Goal: Information Seeking & Learning: Learn about a topic

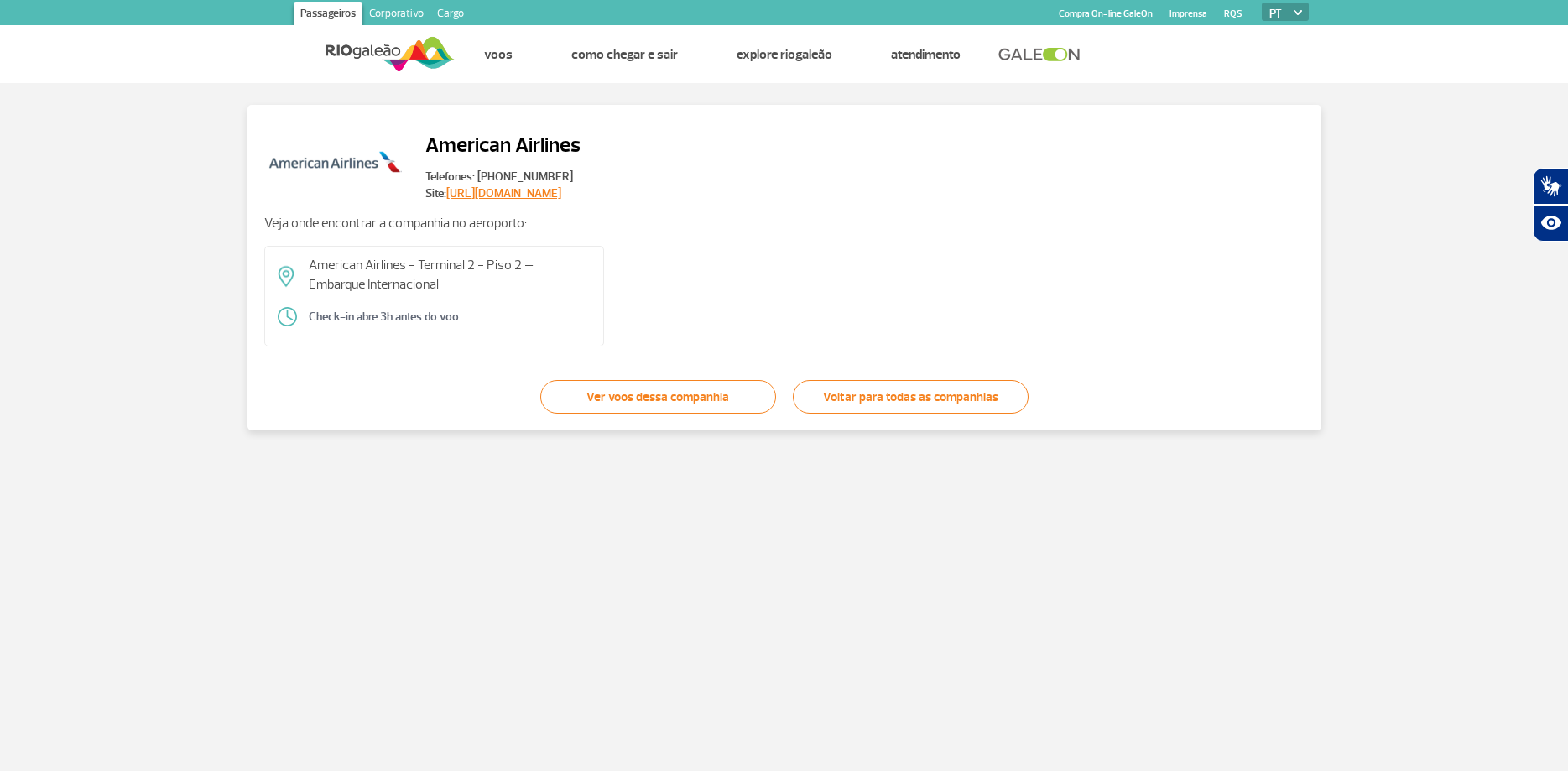
click at [1103, 326] on div "American Airlines - Terminal 2 - Piso 2 – Embarque Internacional Check-in abre …" at bounding box center [784, 296] width 1041 height 100
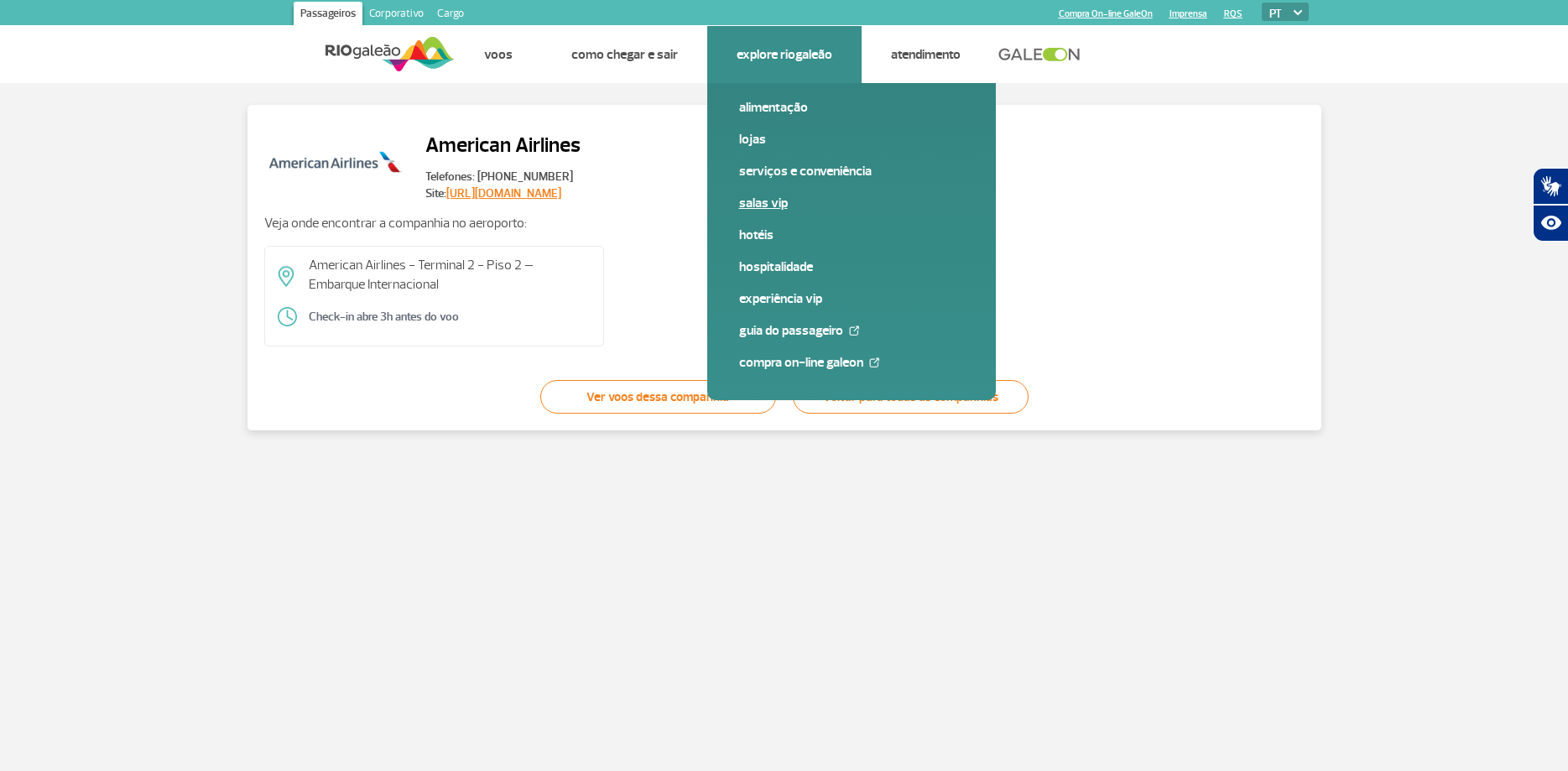
click at [770, 197] on link "Salas VIP" at bounding box center [851, 202] width 225 height 19
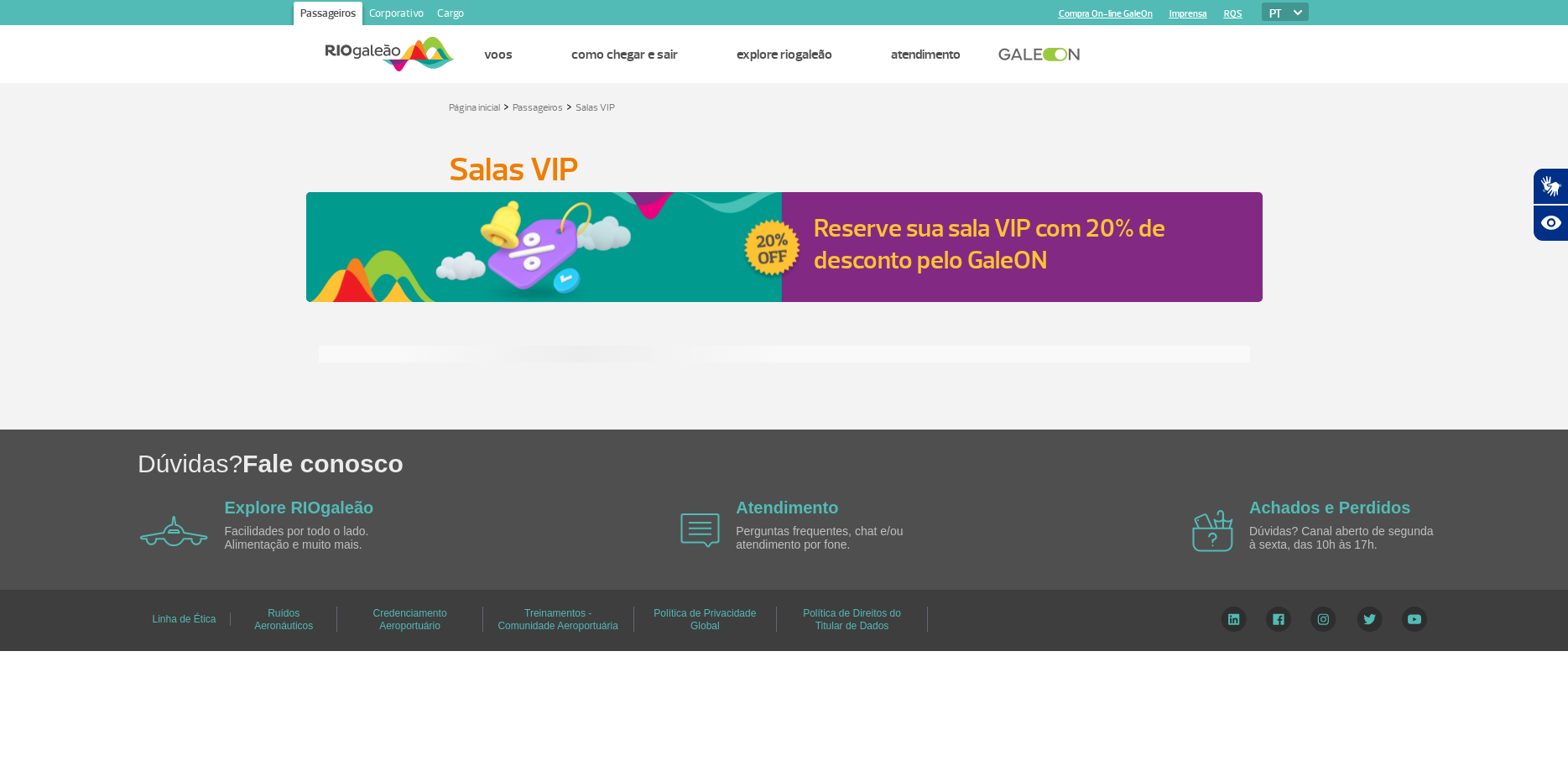
scroll to position [86, 0]
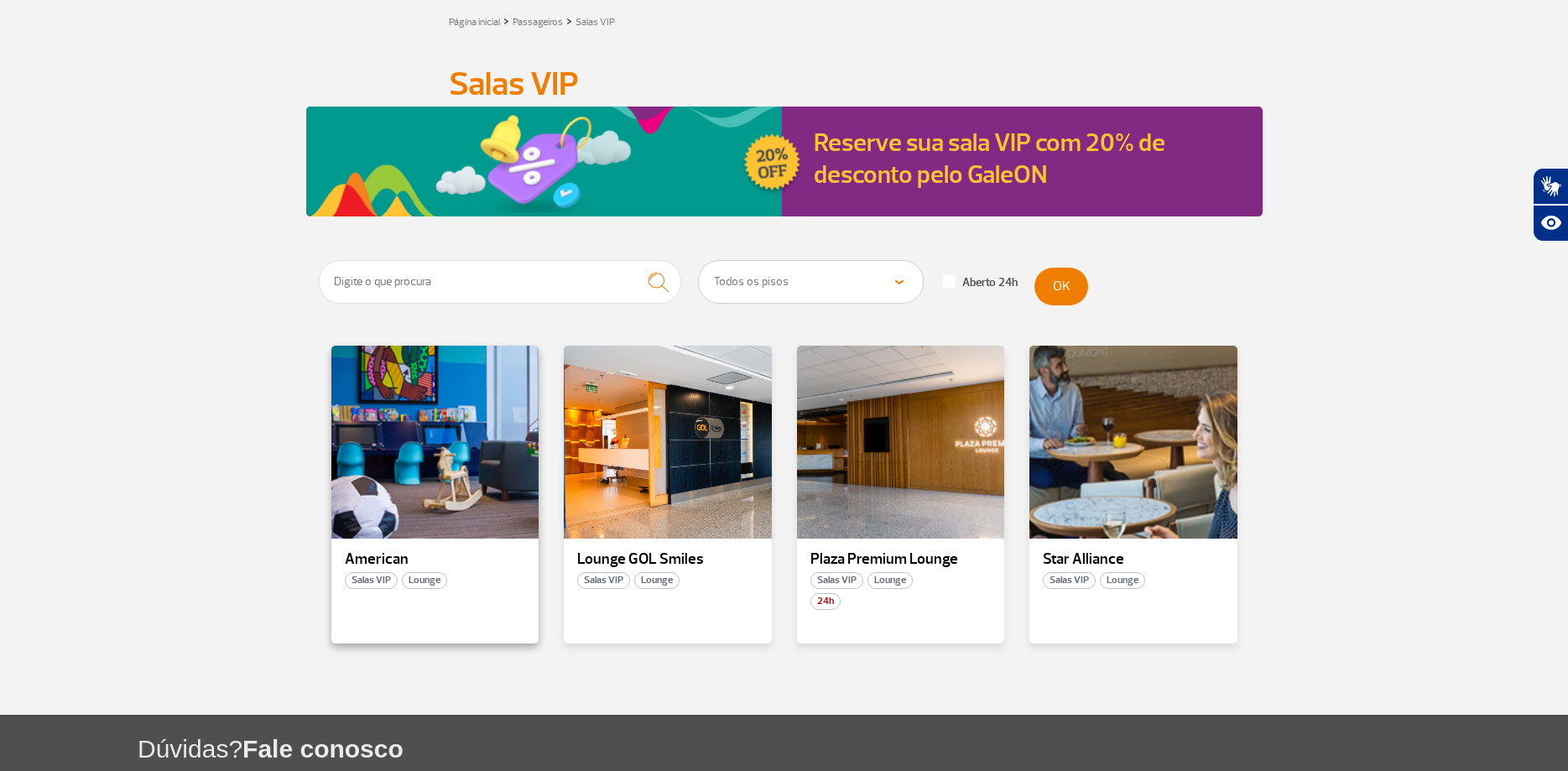
click at [376, 581] on span "Salas VIP" at bounding box center [371, 580] width 53 height 17
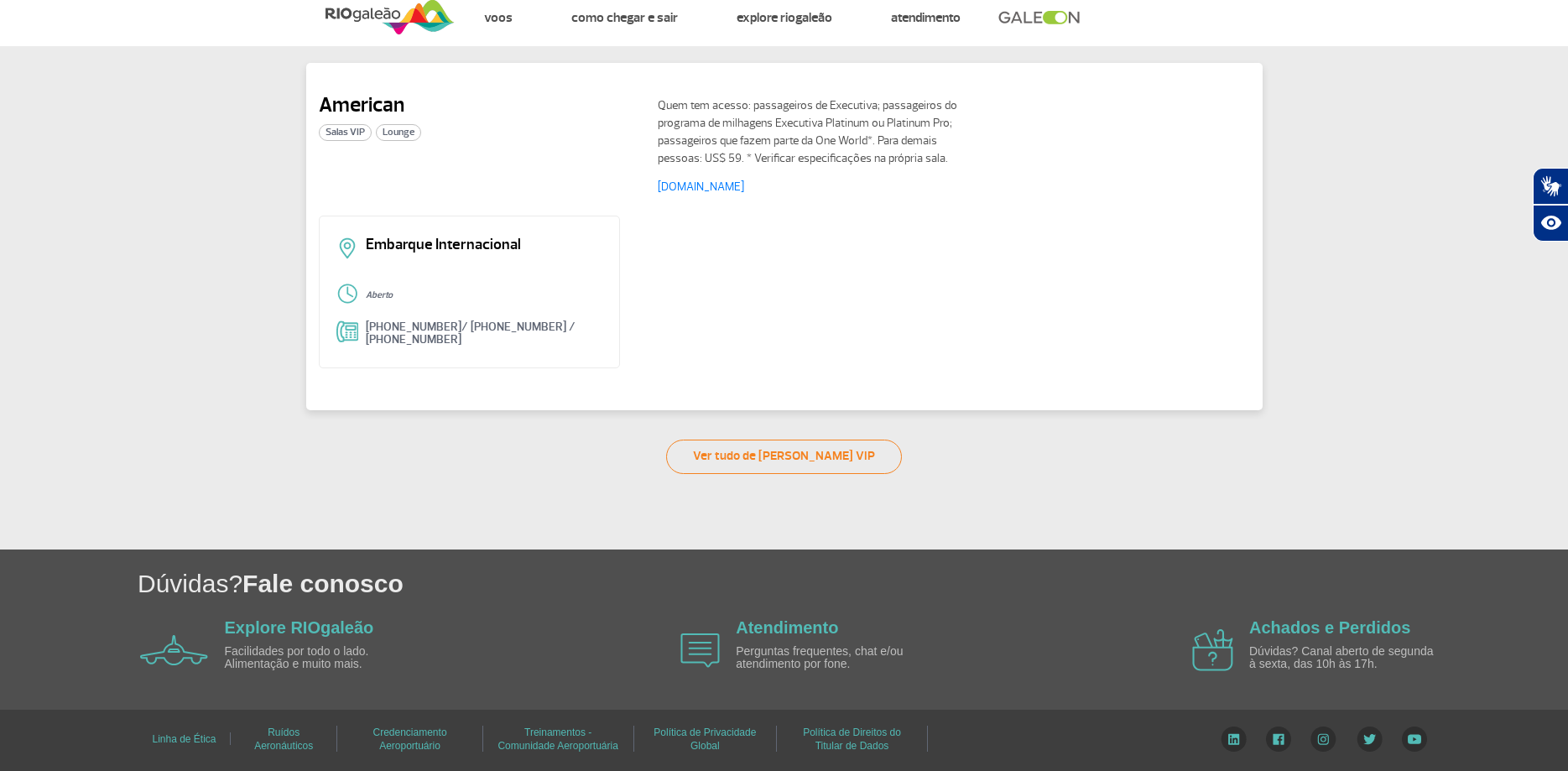
scroll to position [37, 0]
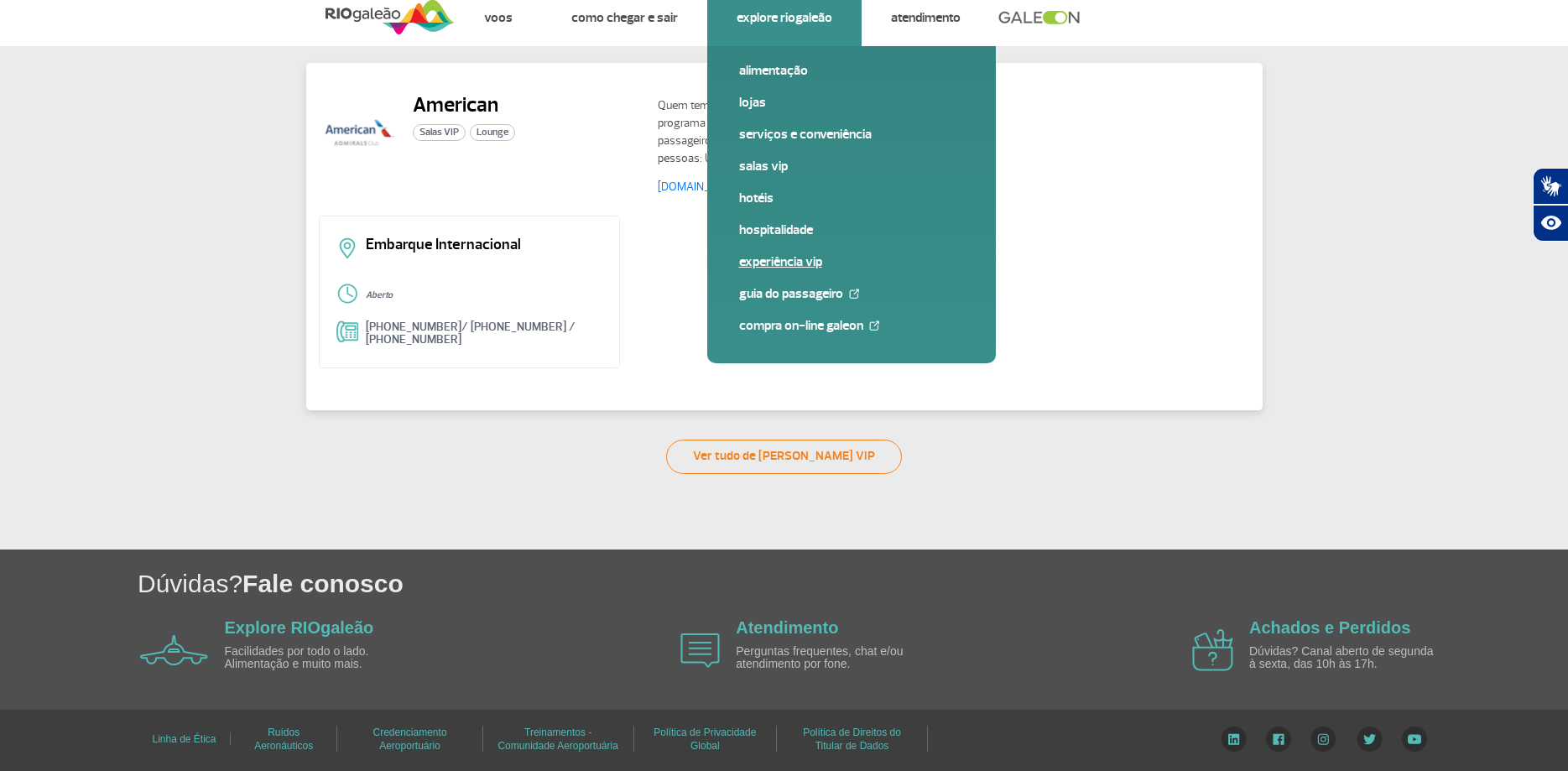
click at [775, 259] on link "Experiência VIP" at bounding box center [851, 261] width 225 height 19
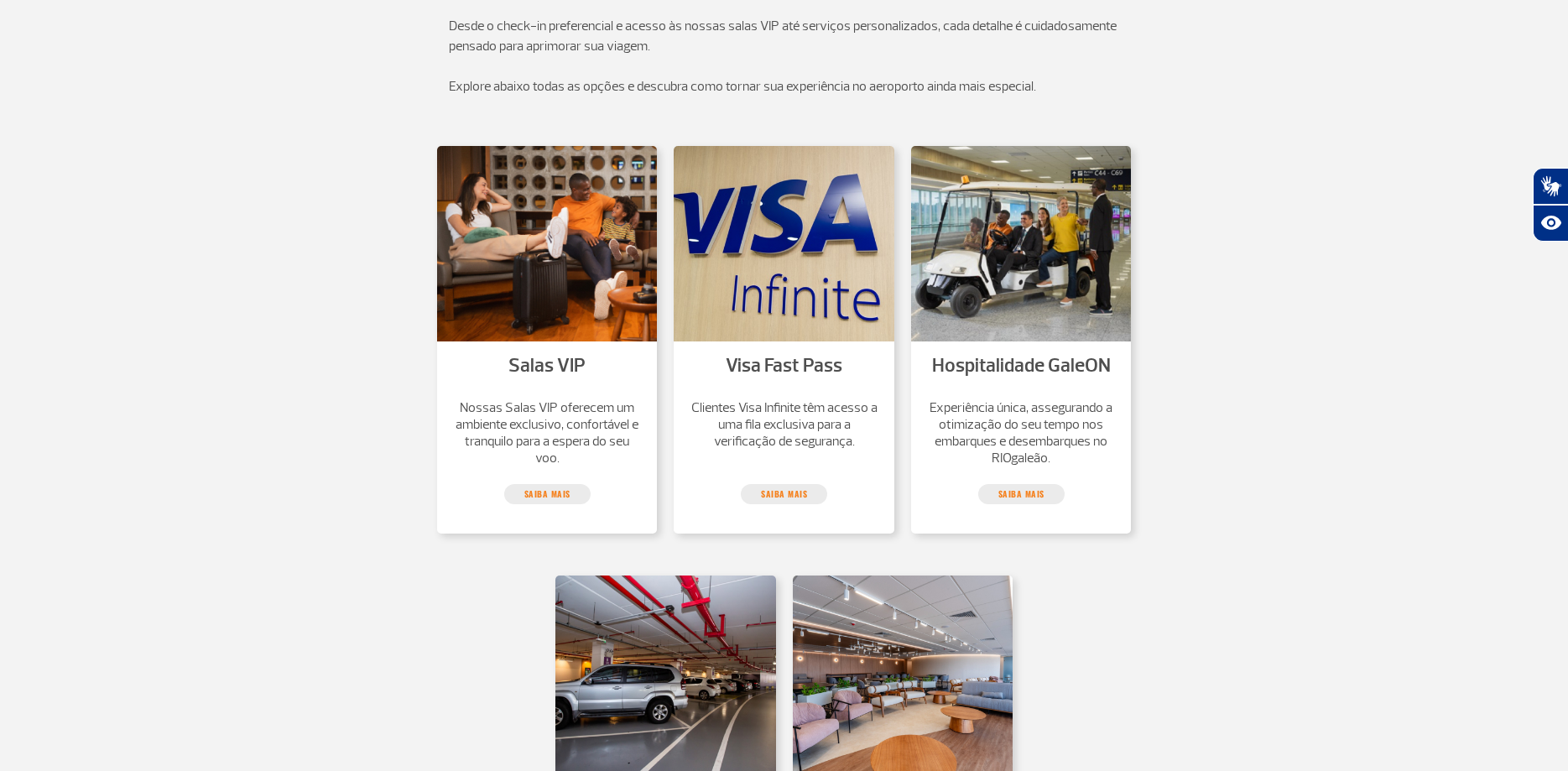
scroll to position [342, 0]
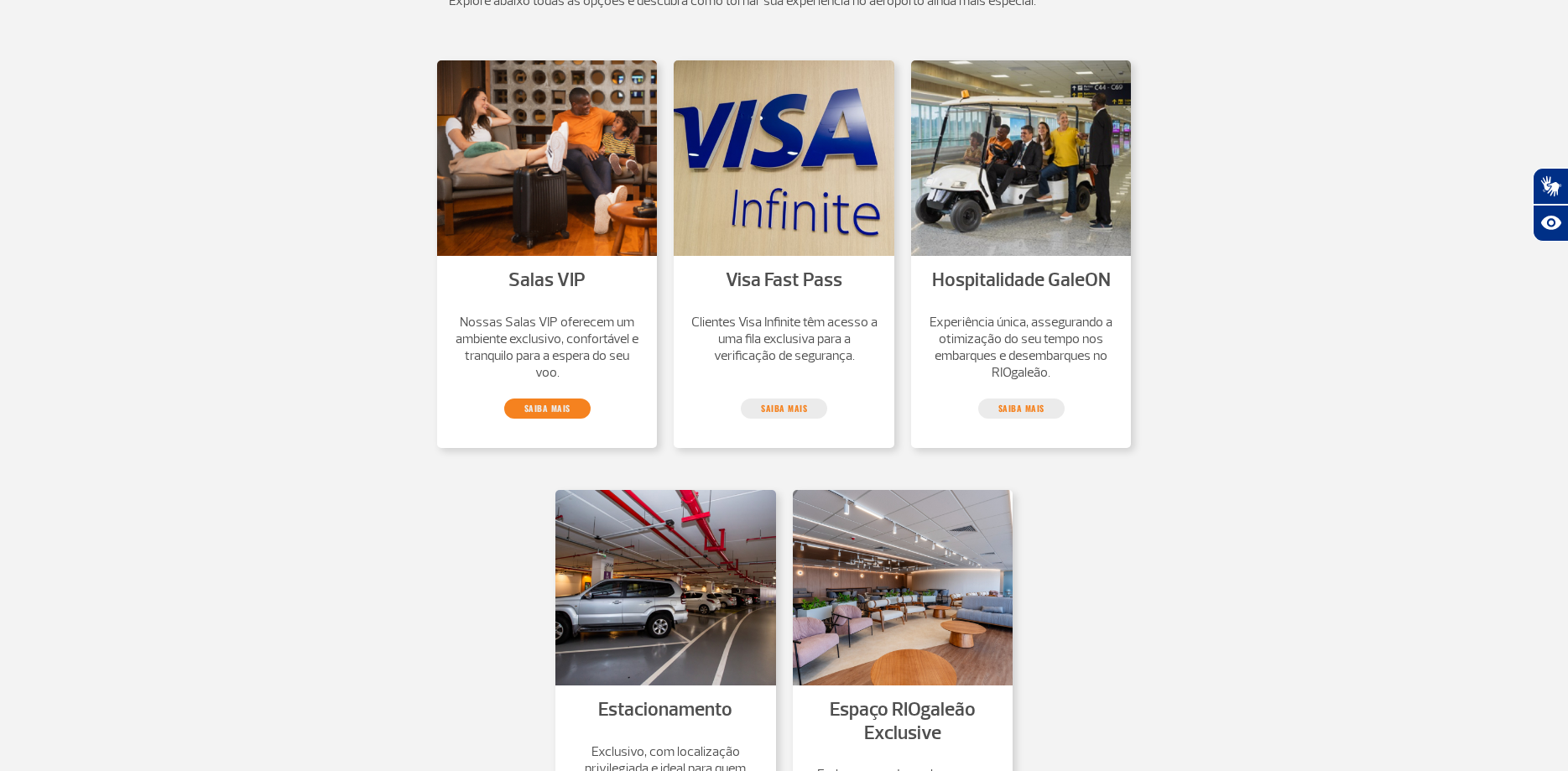
click at [555, 418] on link "saiba mais" at bounding box center [547, 408] width 86 height 20
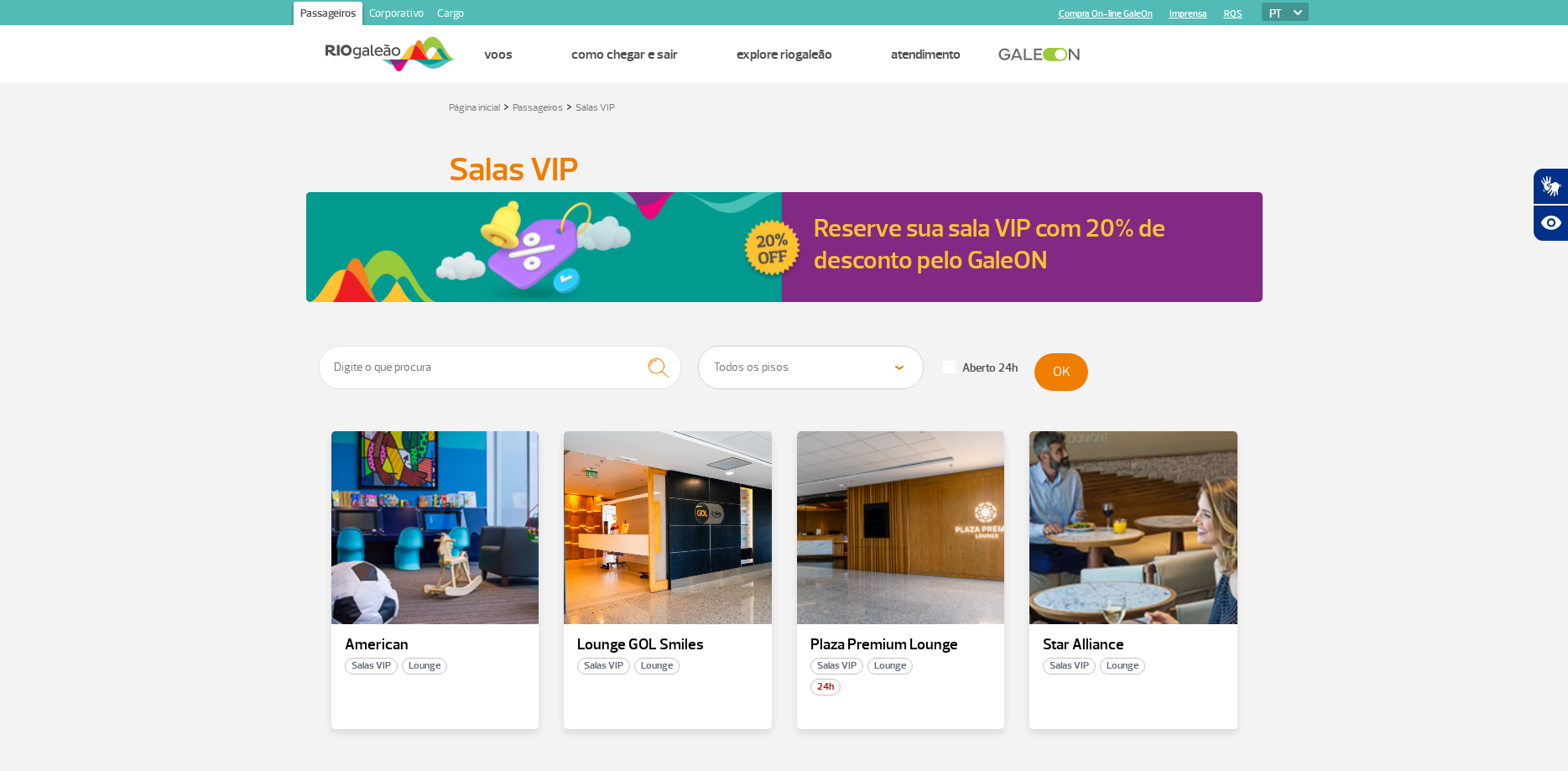
click at [272, 544] on section "Todos os pisos Área Pública (antes do Raio-X) Desembarque Área Pública Desembar…" at bounding box center [784, 573] width 1568 height 455
click at [423, 672] on span "Lounge" at bounding box center [424, 666] width 46 height 17
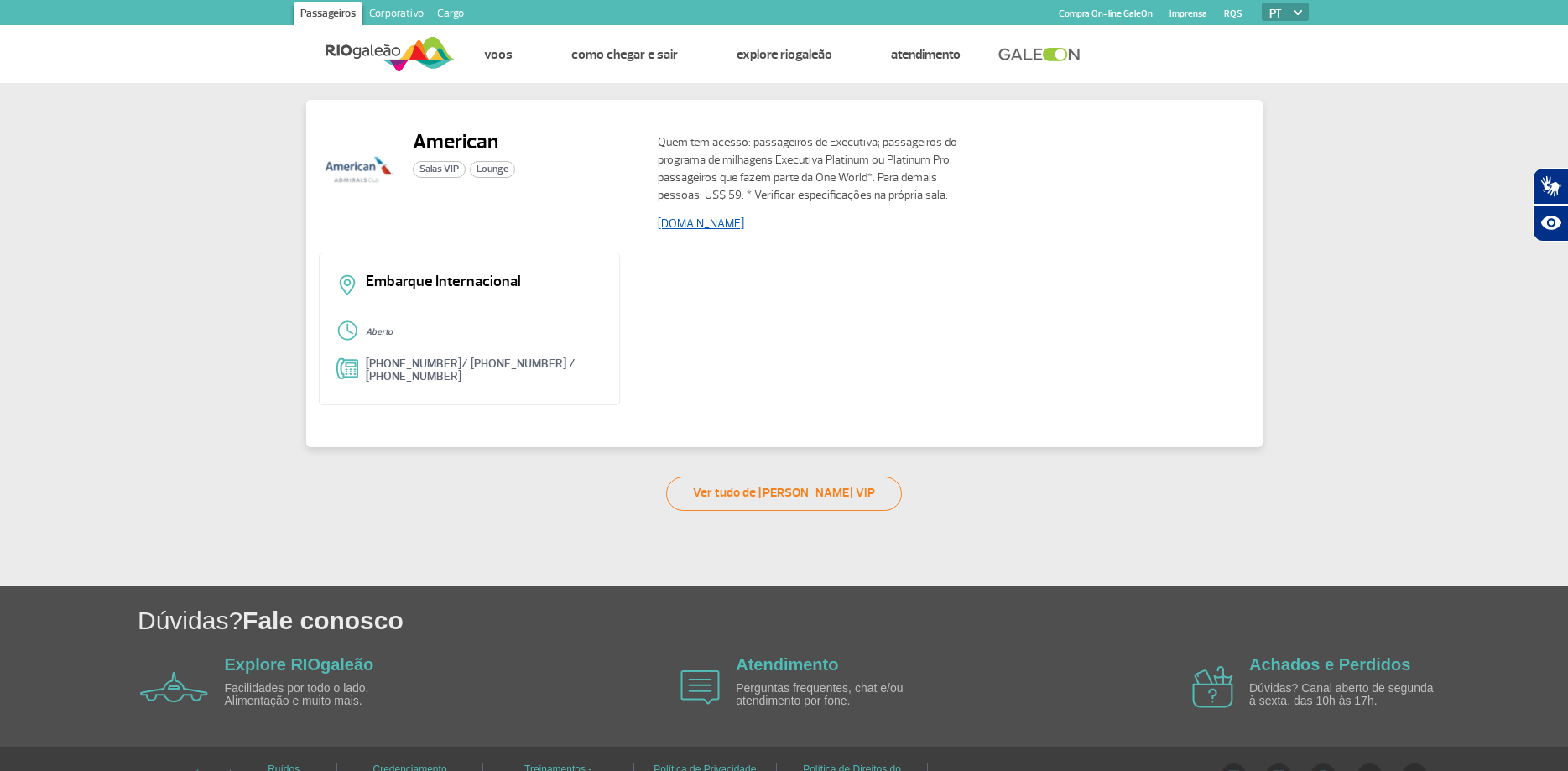
click at [707, 224] on link "www.aa.com" at bounding box center [701, 224] width 86 height 14
